Goal: Task Accomplishment & Management: Use online tool/utility

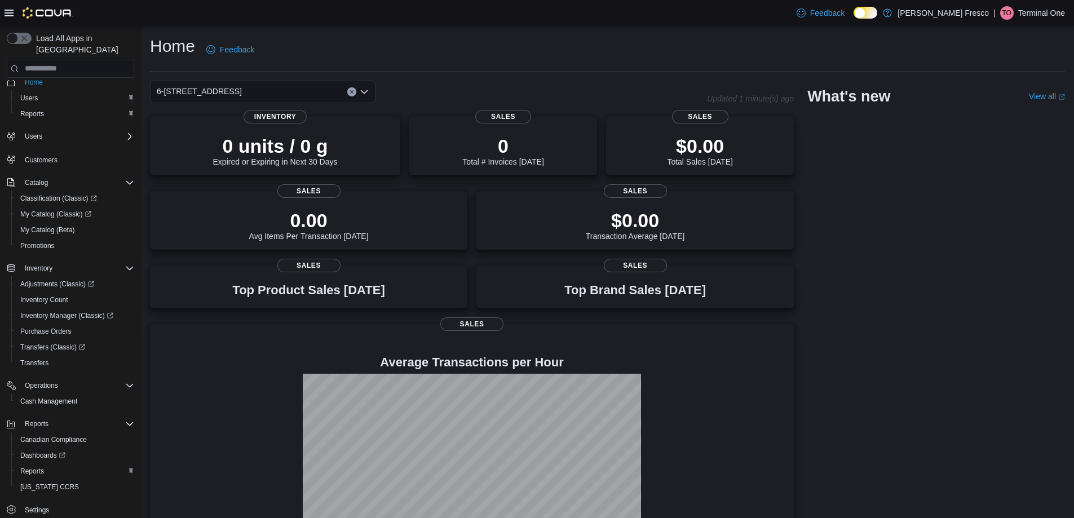
scroll to position [17, 0]
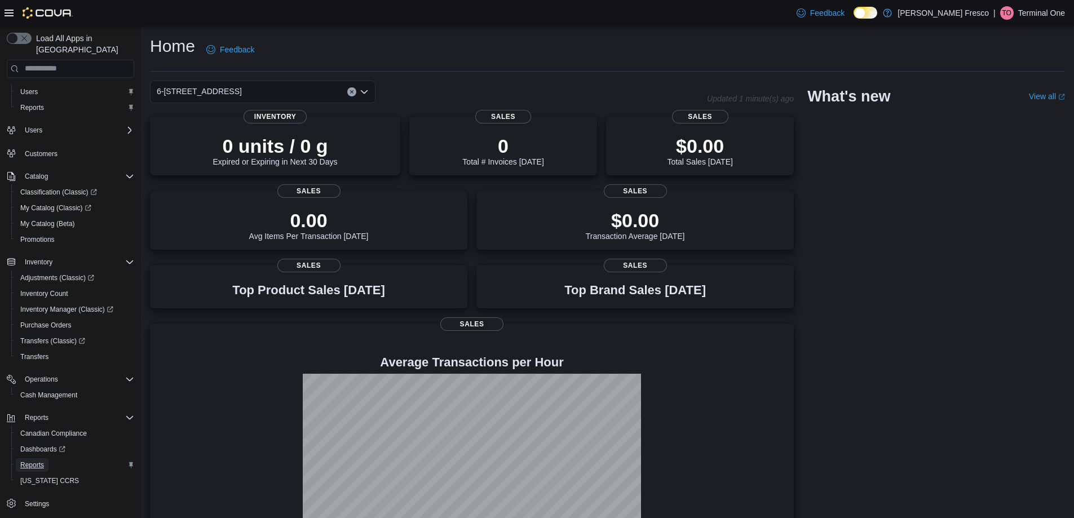
click at [29, 461] on span "Reports" at bounding box center [32, 465] width 24 height 9
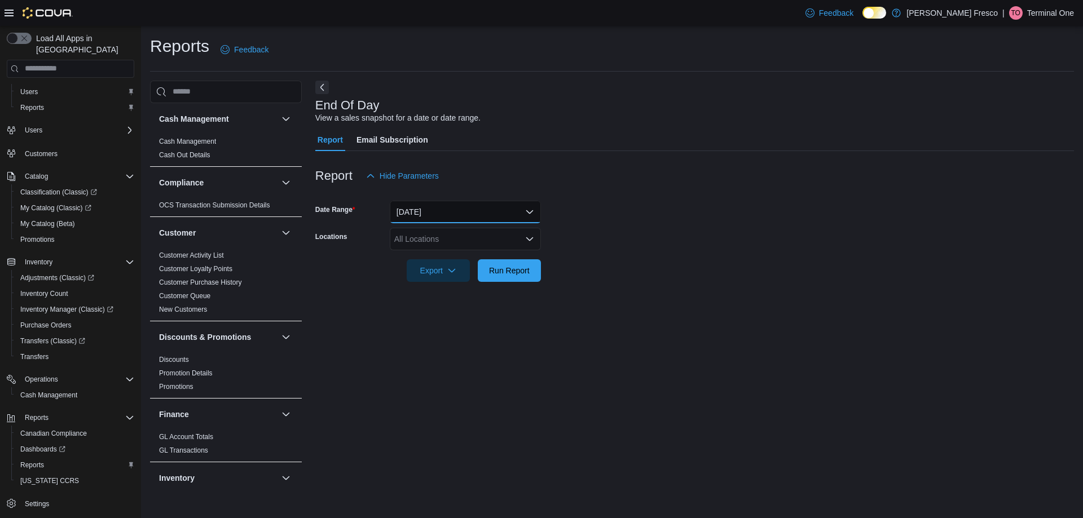
click at [450, 213] on button "Today" at bounding box center [465, 212] width 151 height 23
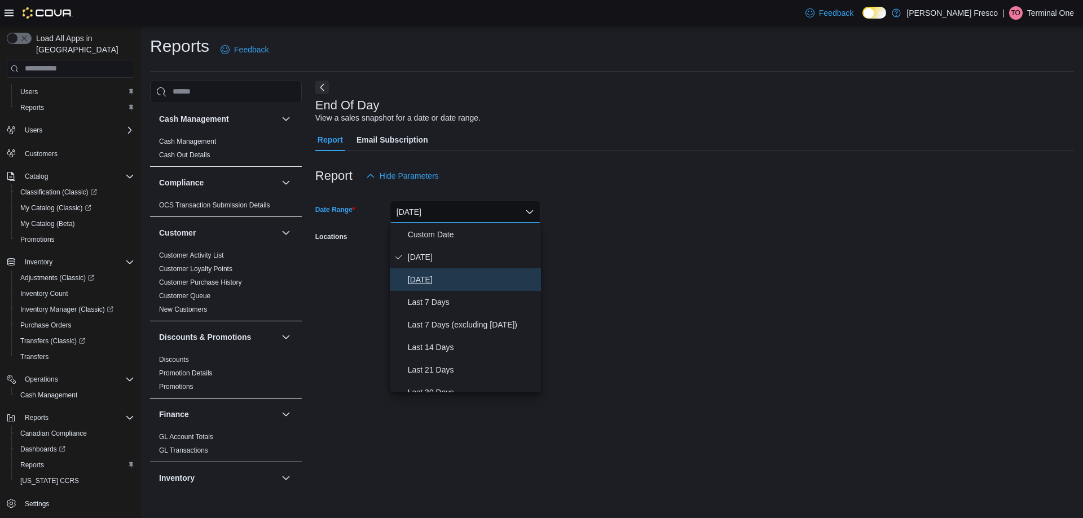
click at [427, 279] on span "Yesterday" at bounding box center [472, 280] width 129 height 14
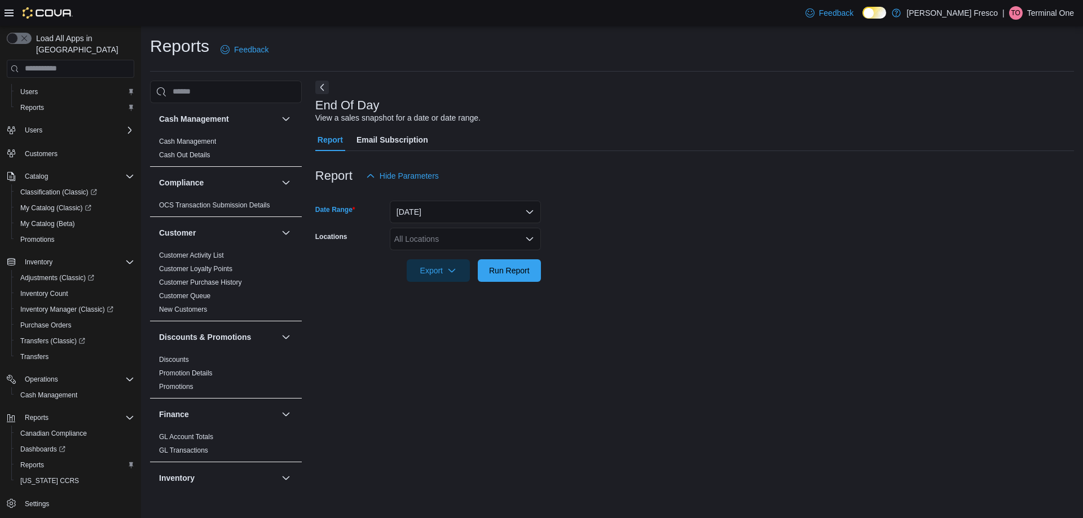
click at [435, 239] on div "All Locations" at bounding box center [465, 239] width 151 height 23
click at [431, 258] on span "Fiore Fresco" at bounding box center [453, 258] width 91 height 11
click at [458, 258] on span "6-750 Fortune Drive" at bounding box center [456, 258] width 85 height 11
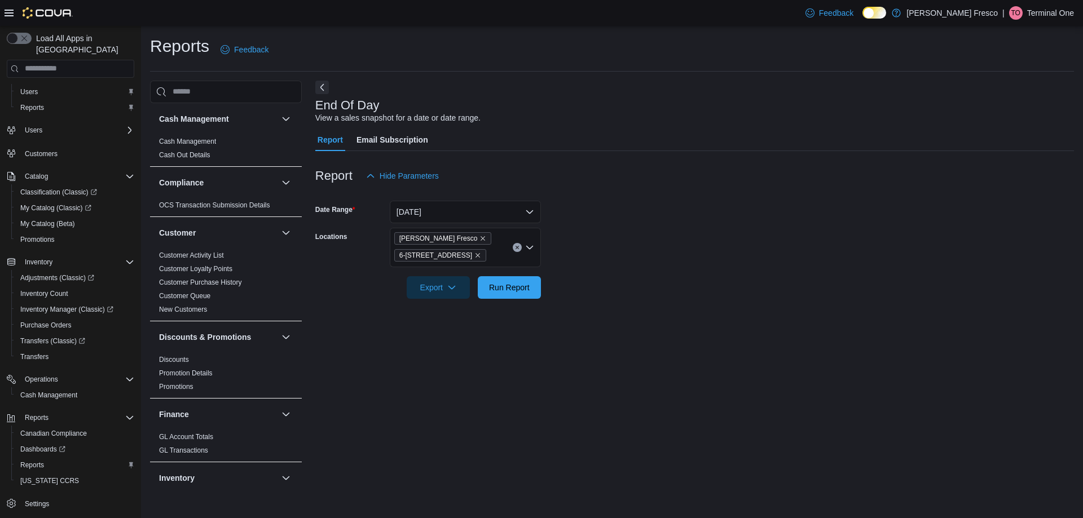
click at [628, 234] on form "Date Range Yesterday Locations Fiore Fresco 6-750 Fortune Drive Export Run Repo…" at bounding box center [694, 243] width 759 height 112
click at [533, 284] on span "Run Report" at bounding box center [509, 287] width 50 height 23
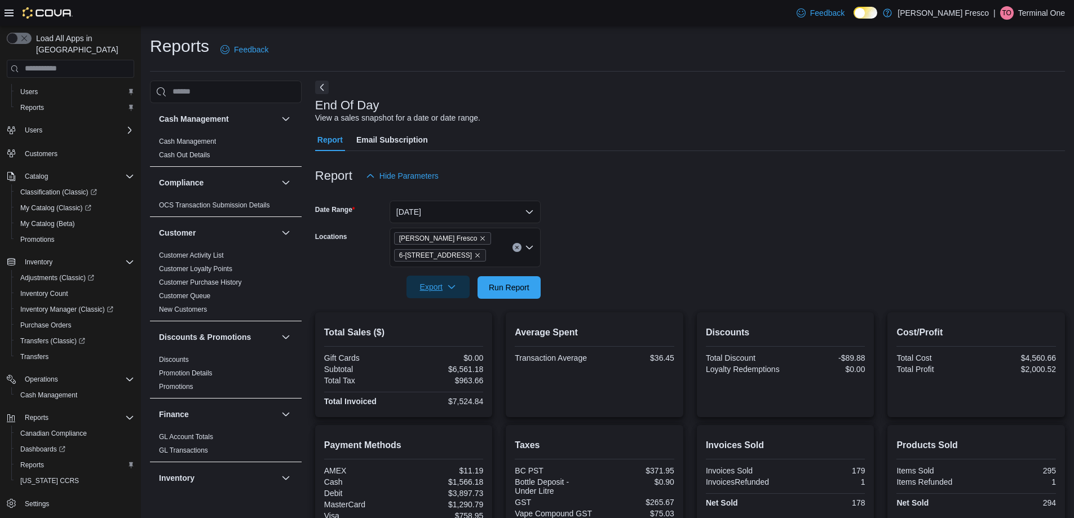
click at [442, 288] on span "Export" at bounding box center [438, 287] width 50 height 23
click at [446, 329] on span "Export to Pdf" at bounding box center [440, 332] width 51 height 9
click at [500, 112] on div "End Of Day View a sales snapshot for a date or date range." at bounding box center [687, 111] width 744 height 25
